Goal: Information Seeking & Learning: Learn about a topic

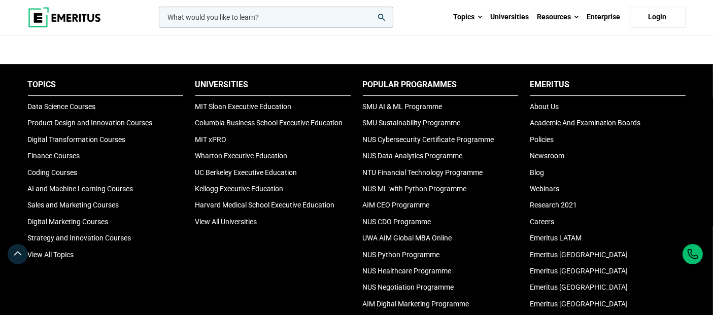
scroll to position [3384, 0]
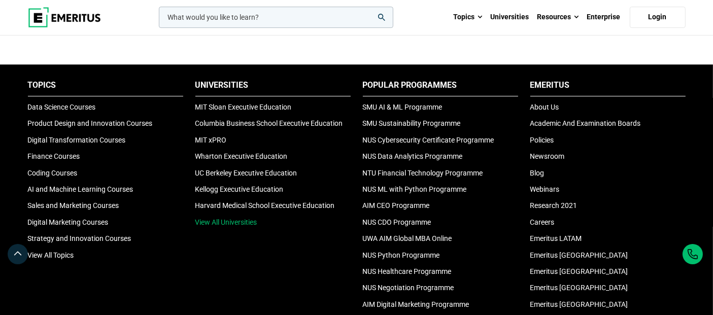
click at [236, 218] on link "View All Universities" at bounding box center [226, 222] width 62 height 8
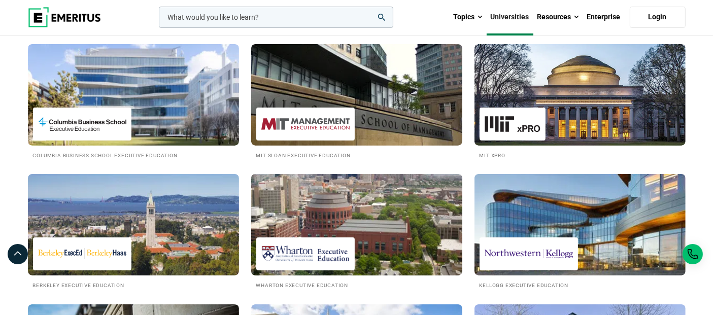
scroll to position [174, 0]
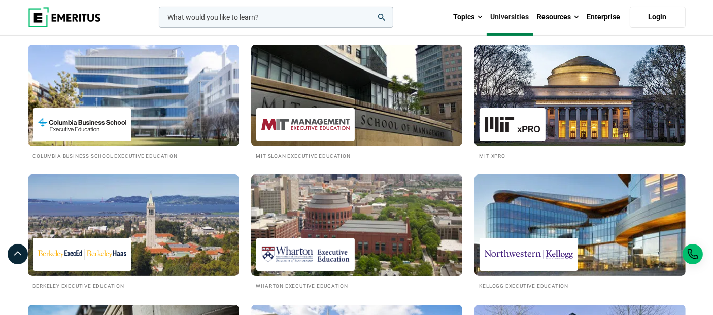
click at [373, 233] on img at bounding box center [357, 226] width 232 height 112
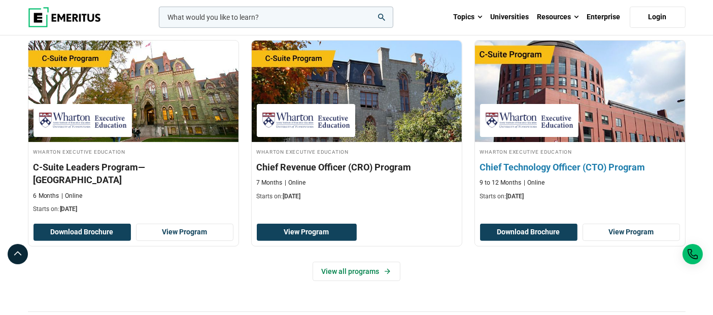
scroll to position [338, 0]
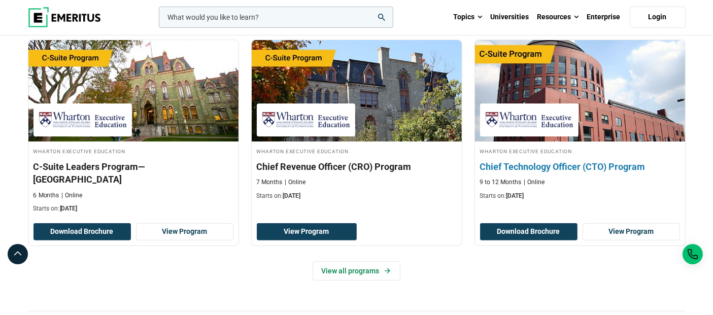
click at [546, 165] on h3 "Chief Technology Officer (CTO) Program" at bounding box center [580, 166] width 200 height 13
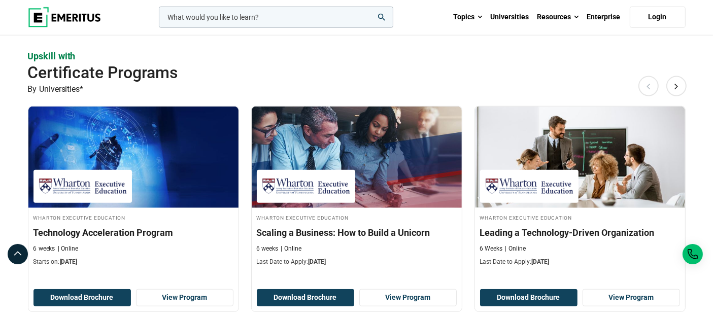
scroll to position [957, 0]
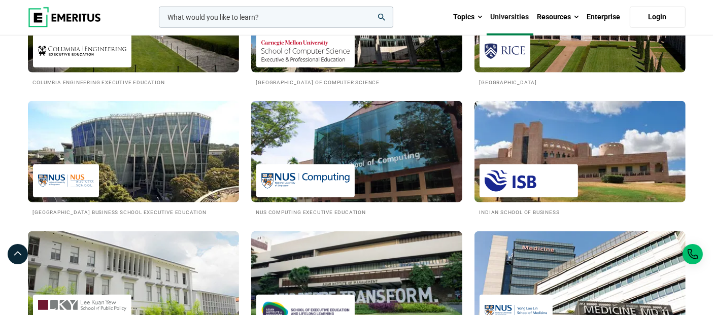
scroll to position [900, 0]
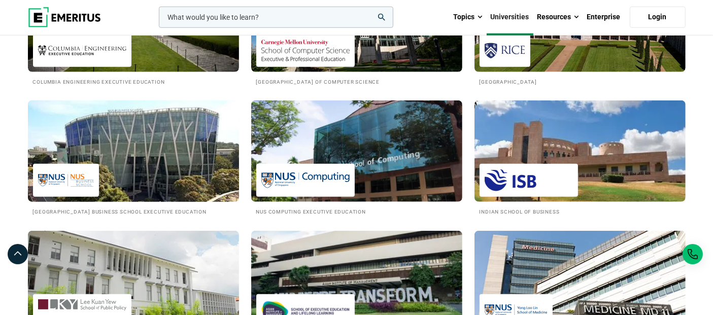
click at [112, 131] on img at bounding box center [133, 151] width 232 height 112
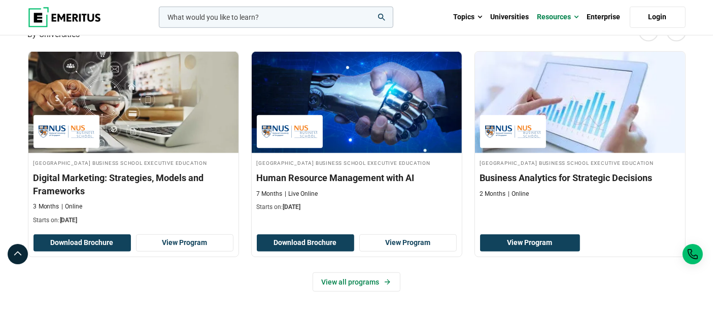
scroll to position [667, 0]
